Goal: Information Seeking & Learning: Understand process/instructions

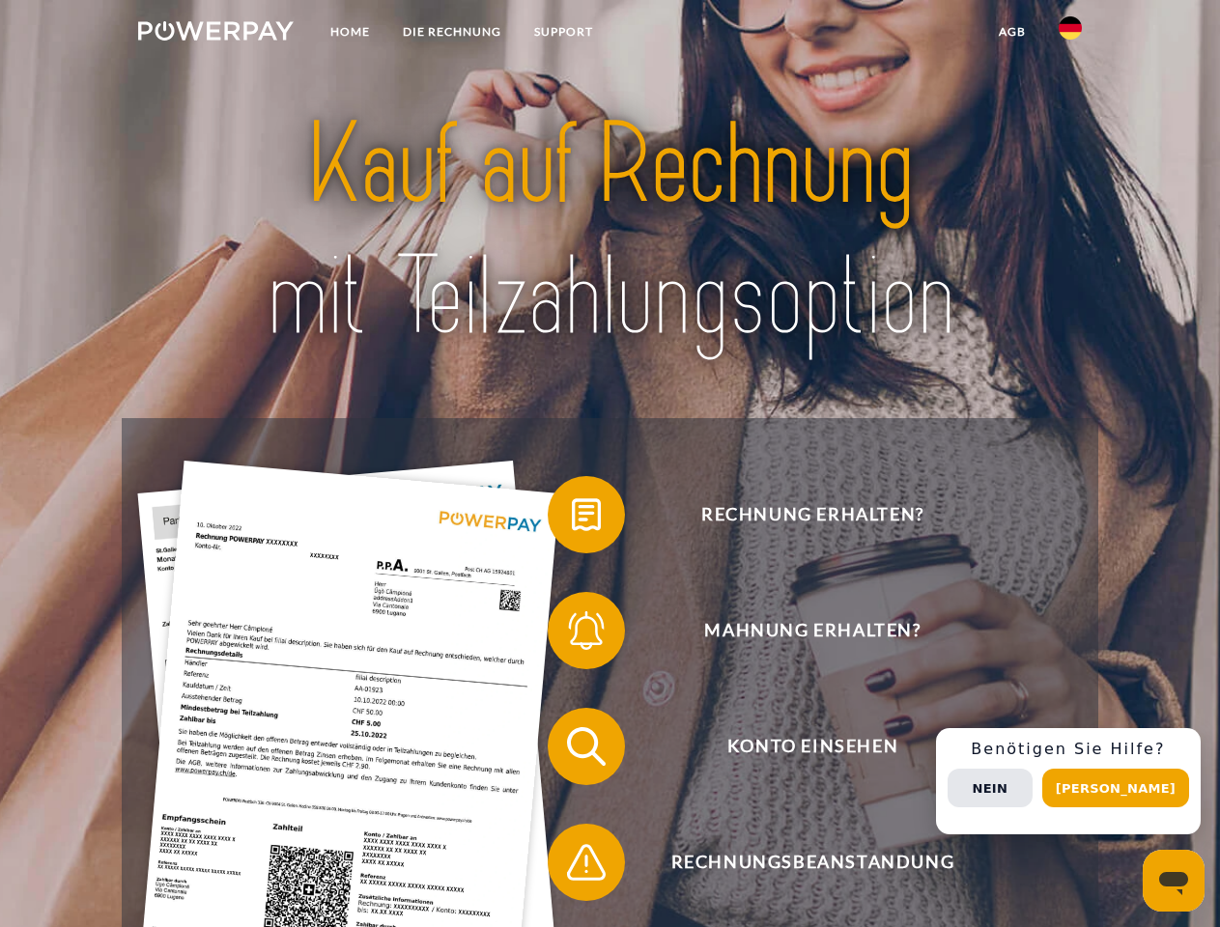
click at [215, 34] on img at bounding box center [216, 30] width 156 height 19
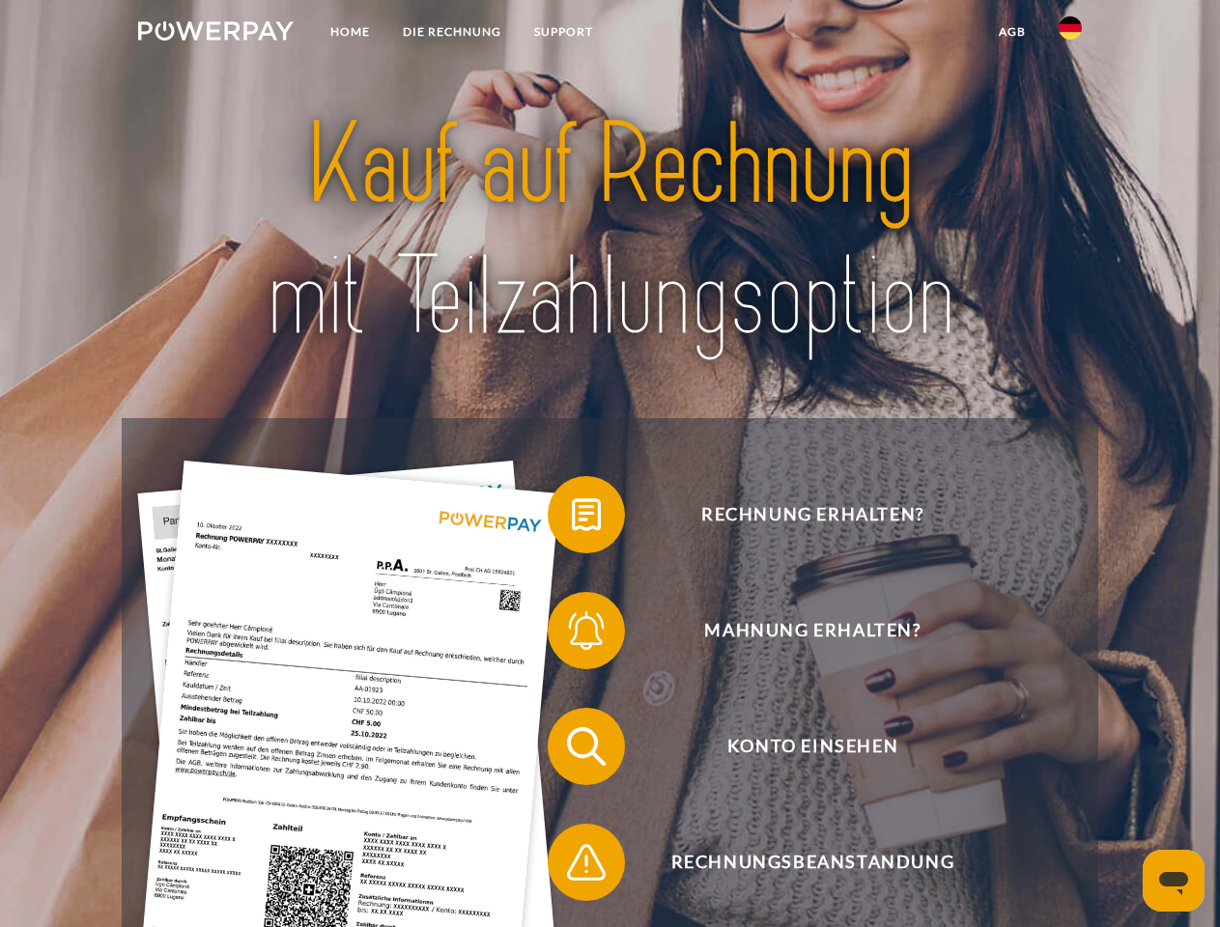
click at [1070, 34] on img at bounding box center [1070, 27] width 23 height 23
click at [1011, 32] on link "agb" at bounding box center [1012, 31] width 60 height 35
click at [572, 519] on span at bounding box center [557, 515] width 97 height 97
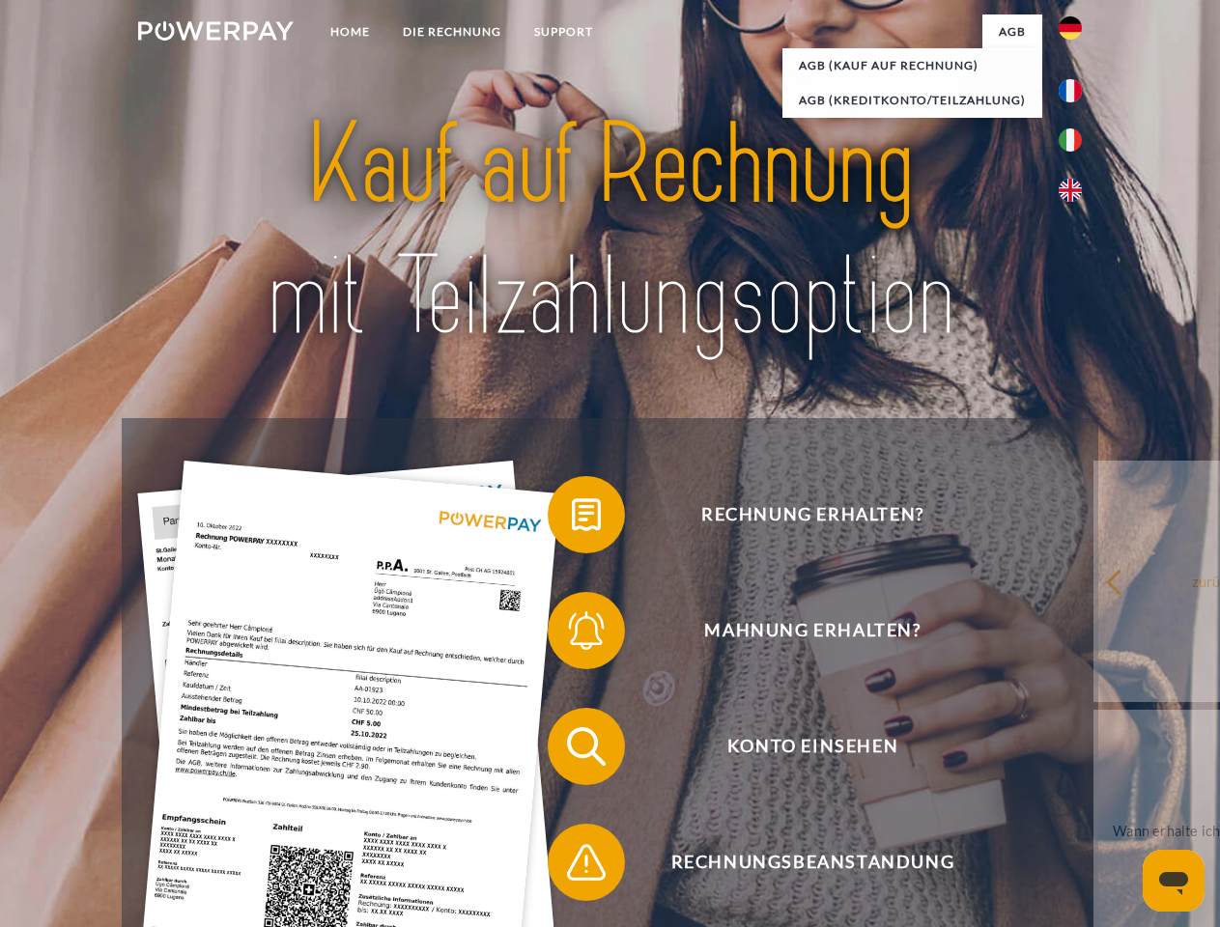
click at [572, 635] on div "Rechnung erhalten? Mahnung erhalten? Konto einsehen" at bounding box center [610, 804] width 976 height 773
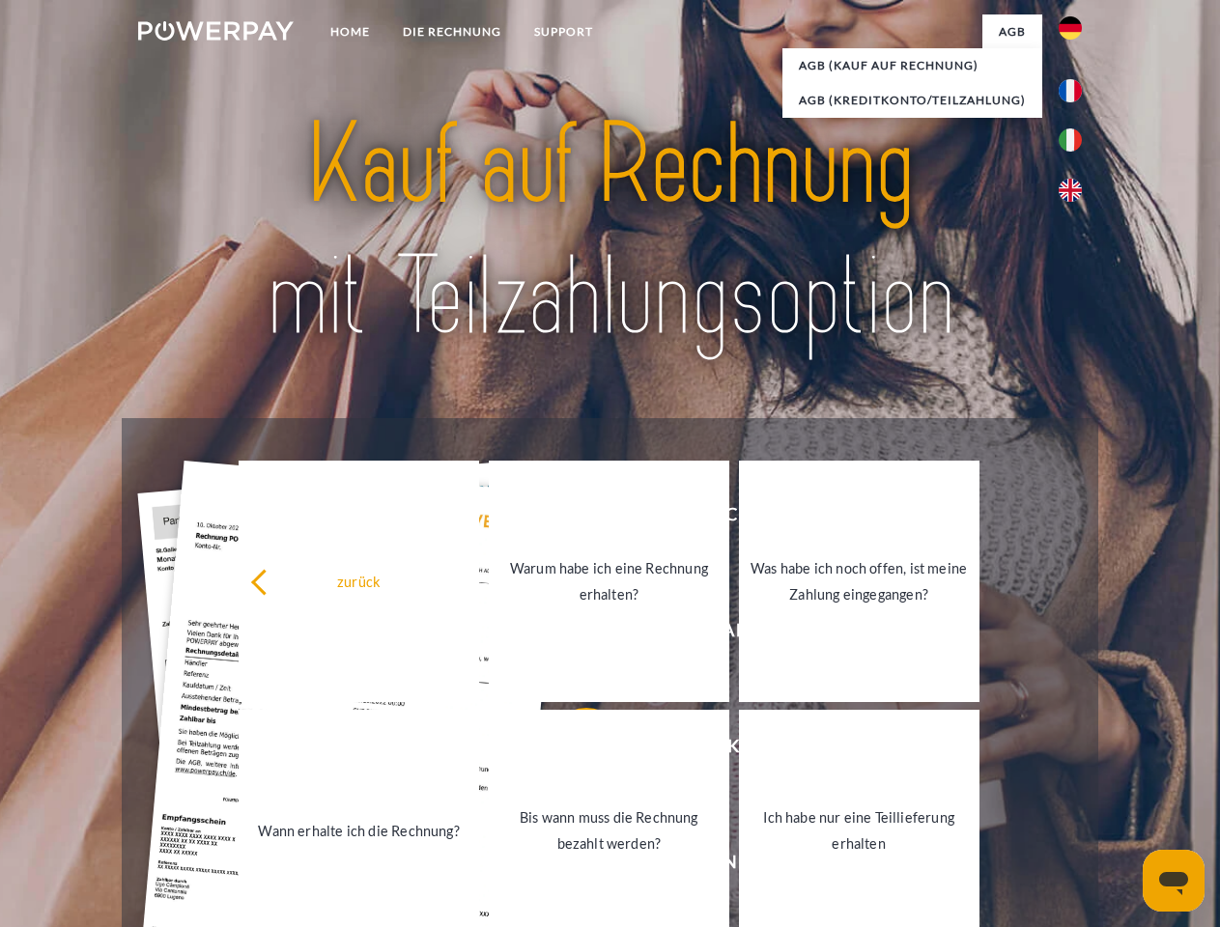
click at [572, 750] on link "Bis wann muss die Rechnung bezahlt werden?" at bounding box center [609, 830] width 240 height 241
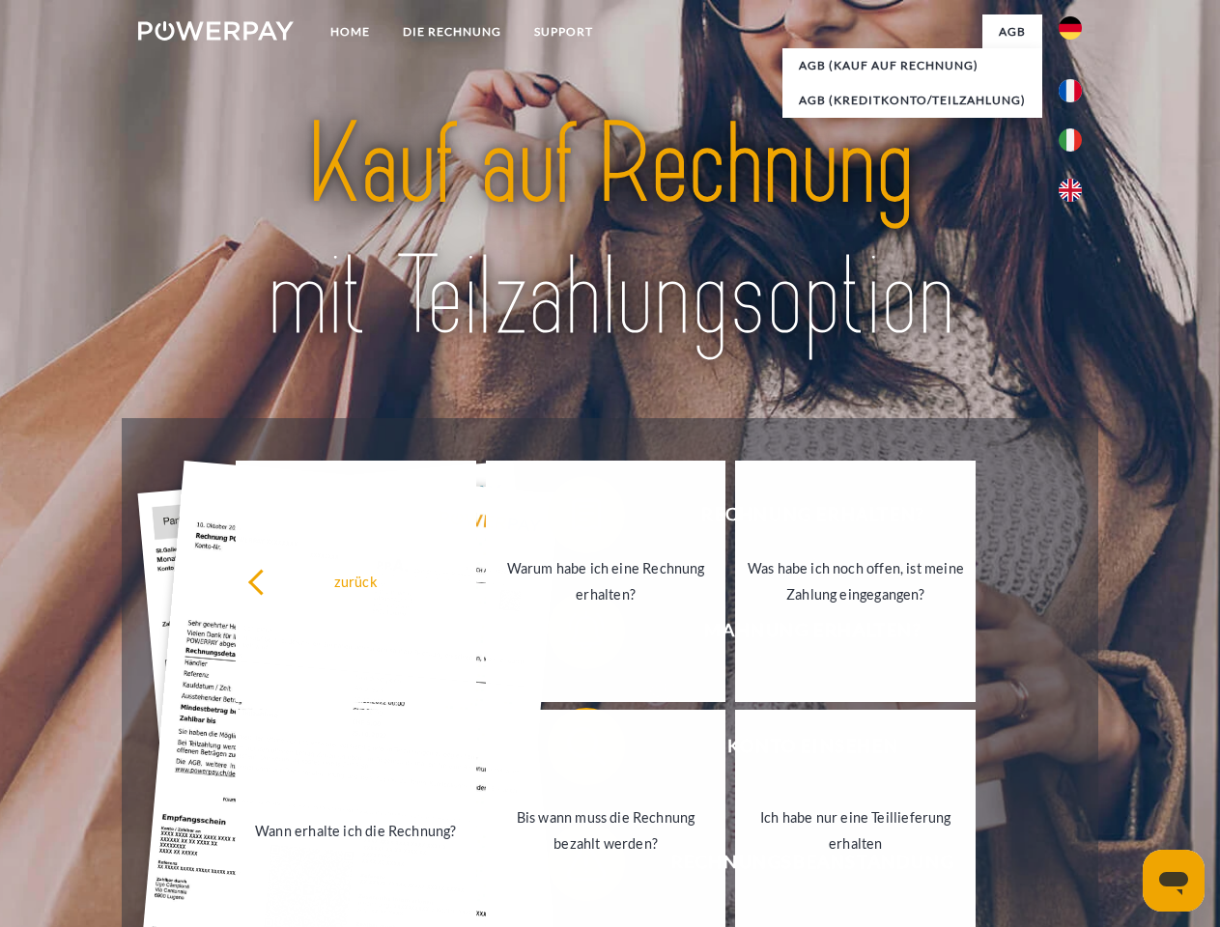
click at [572, 866] on div "zurück Warum habe ich eine Rechnung erhalten? Was habe ich noch offen, ist mein…" at bounding box center [606, 706] width 780 height 498
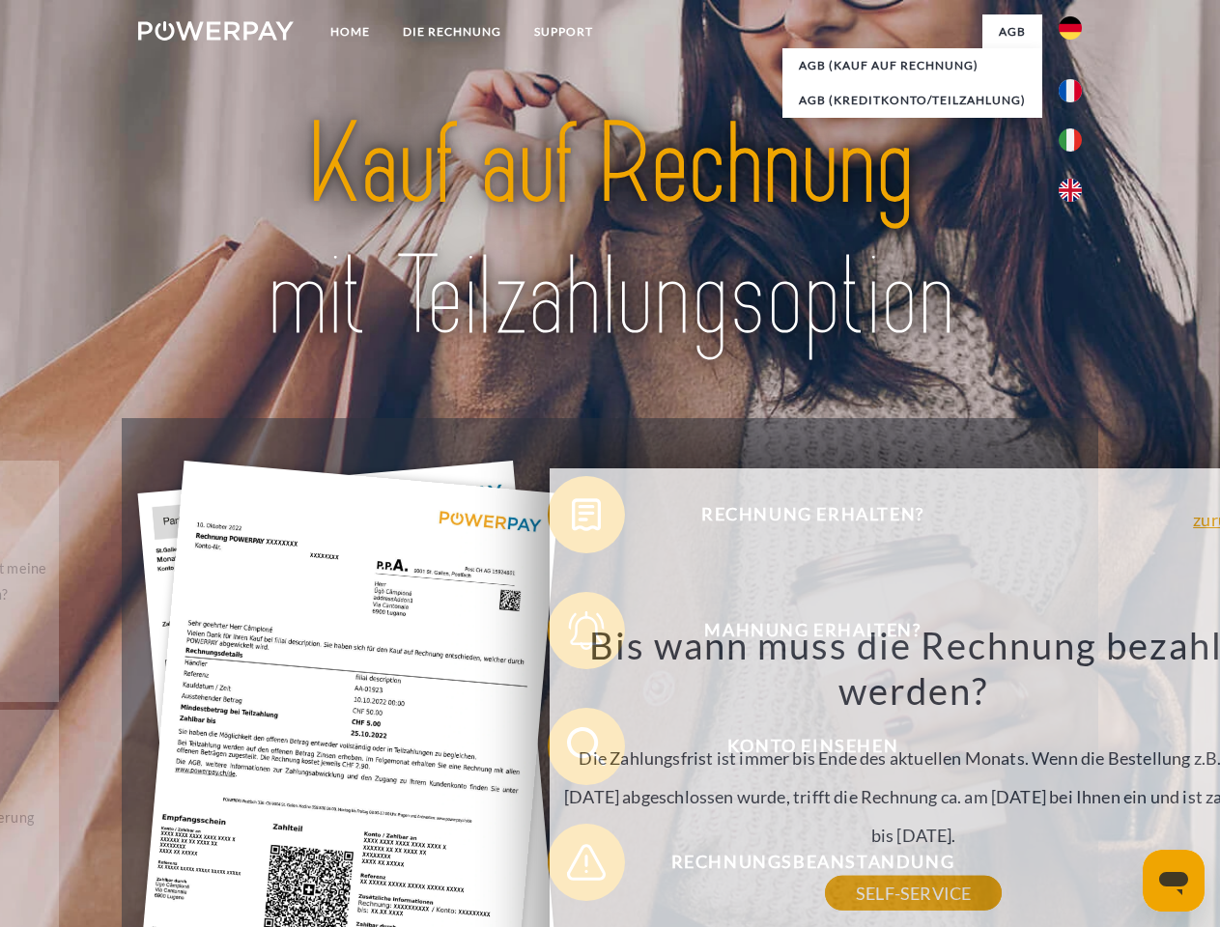
click at [1075, 781] on div "Rechnung erhalten? Mahnung erhalten? Konto einsehen" at bounding box center [610, 804] width 976 height 773
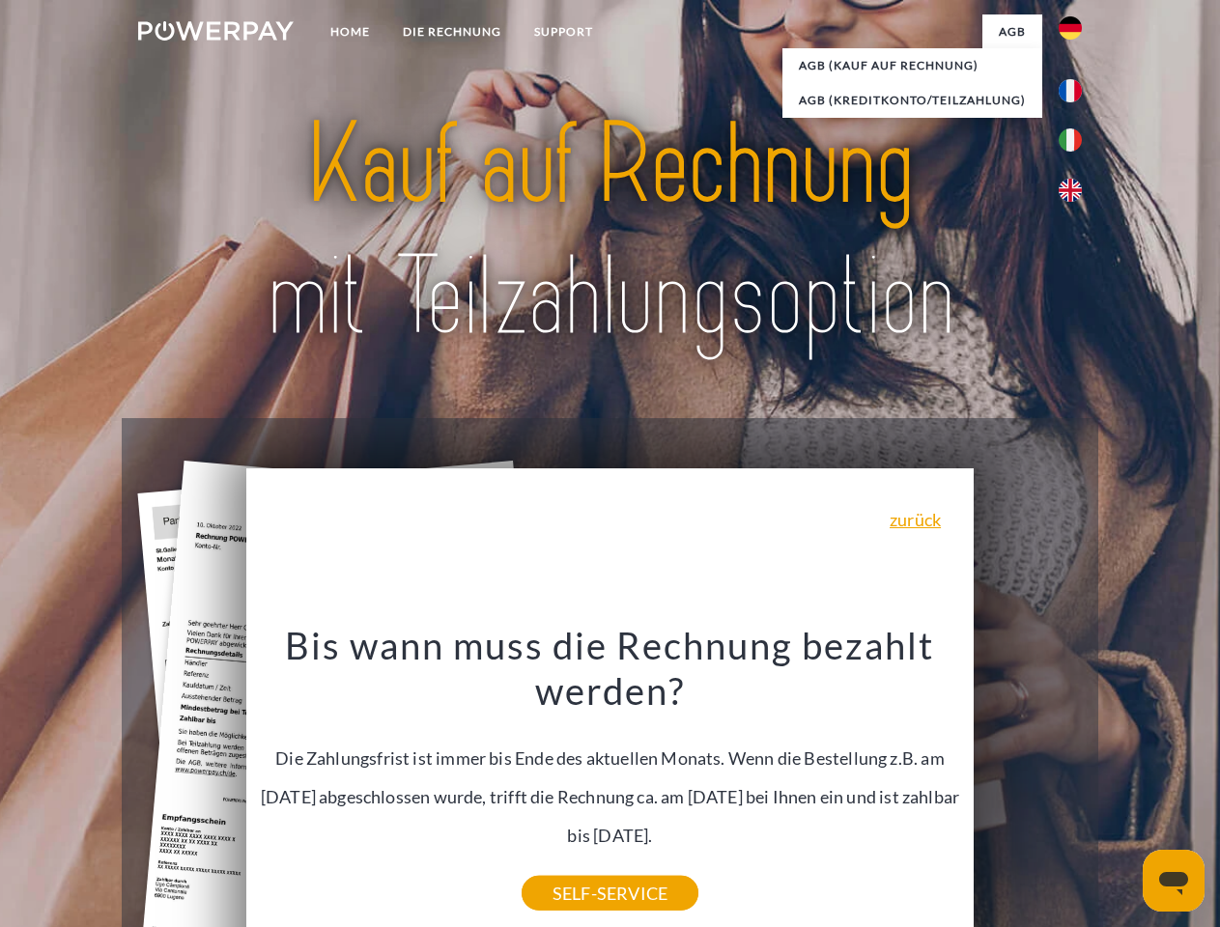
click at [1028, 785] on span "Konto einsehen" at bounding box center [812, 746] width 473 height 77
click at [1122, 788] on header "Home DIE RECHNUNG SUPPORT" at bounding box center [610, 667] width 1220 height 1334
